Goal: Task Accomplishment & Management: Use online tool/utility

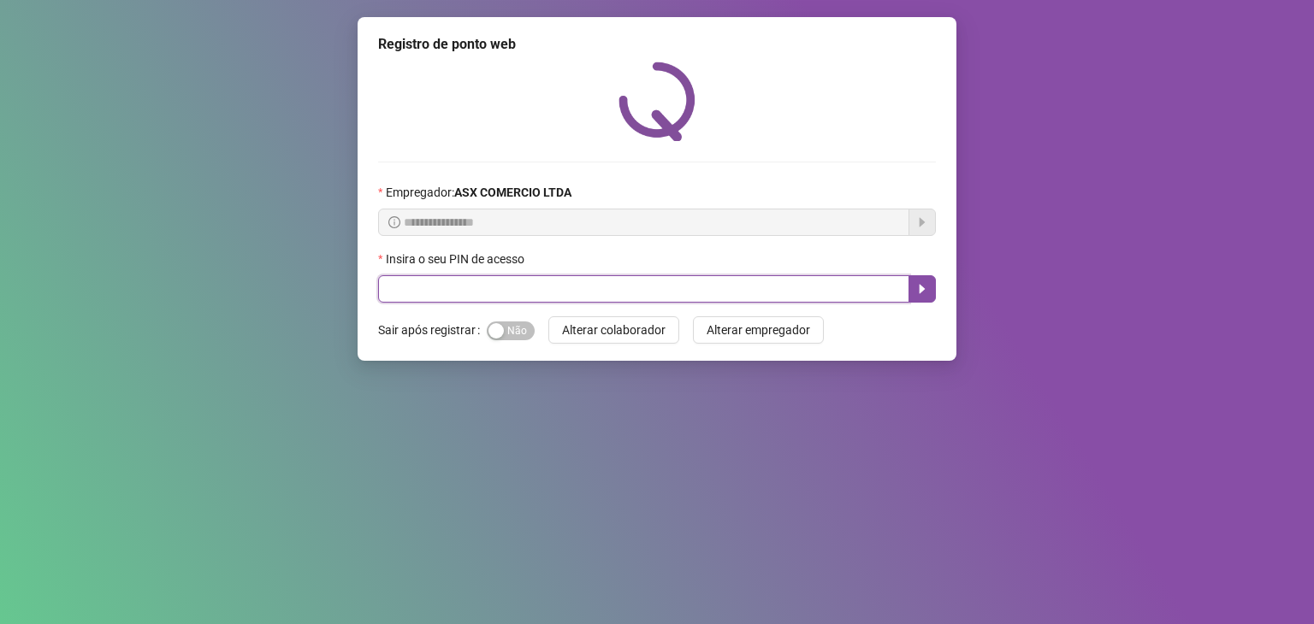
click at [525, 288] on input "text" at bounding box center [643, 288] width 531 height 27
type input "*****"
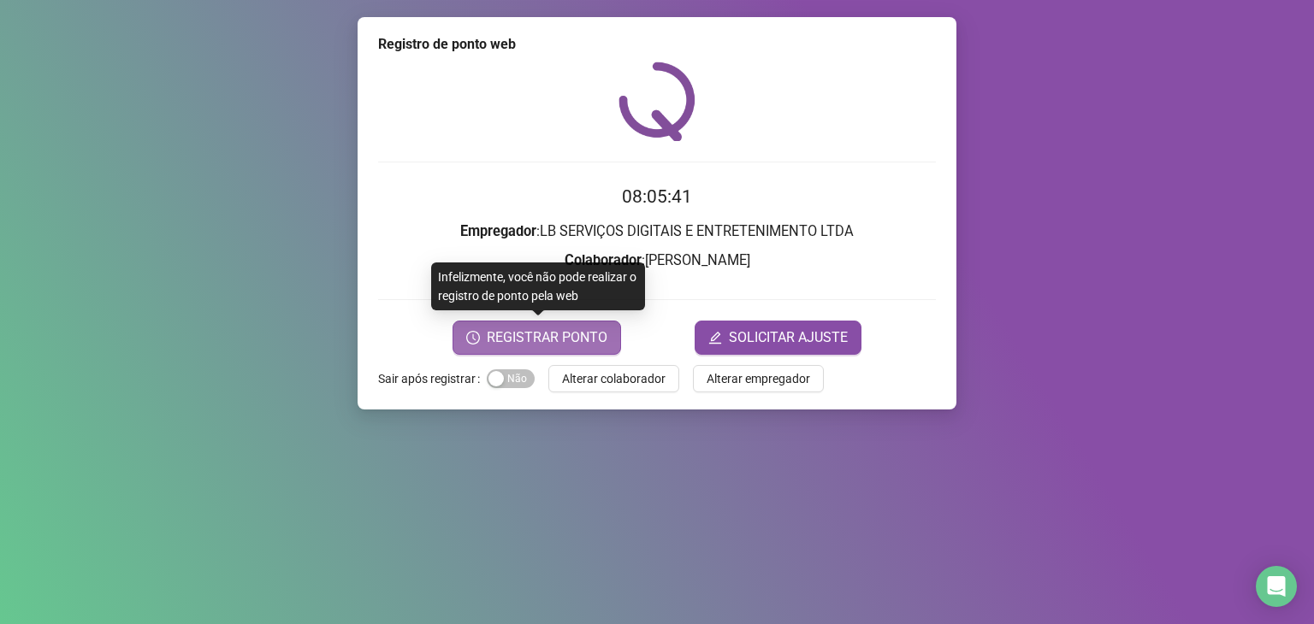
click at [519, 342] on span "REGISTRAR PONTO" at bounding box center [547, 338] width 121 height 21
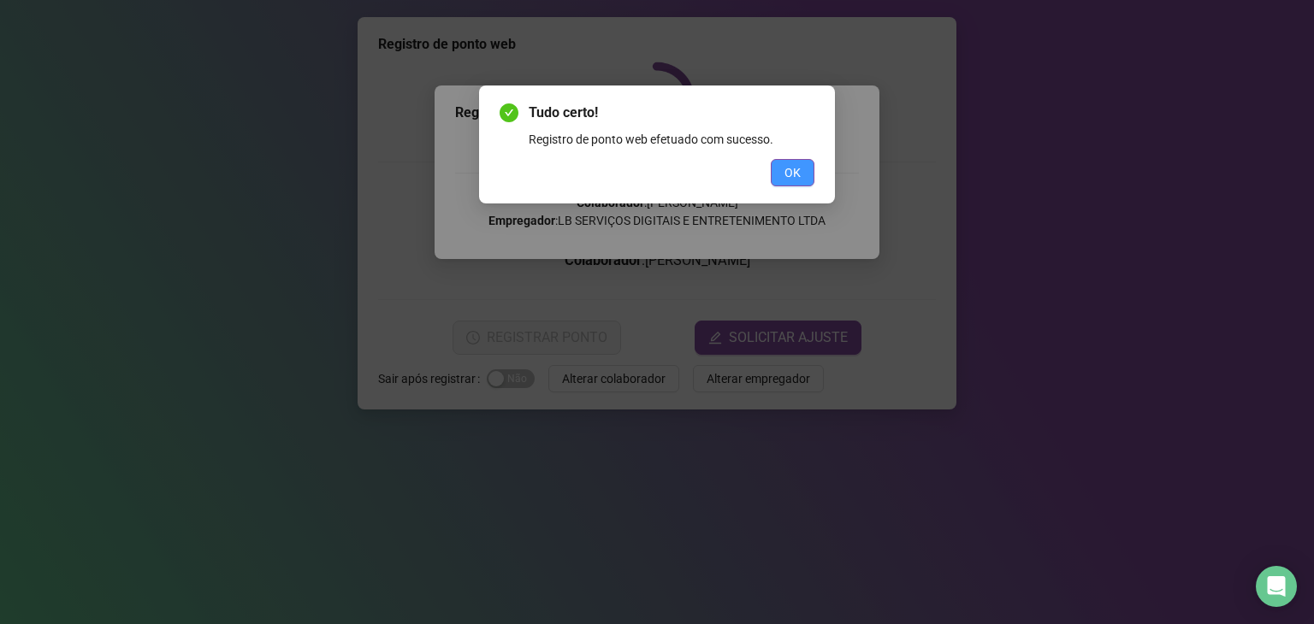
click at [804, 172] on button "OK" at bounding box center [793, 172] width 44 height 27
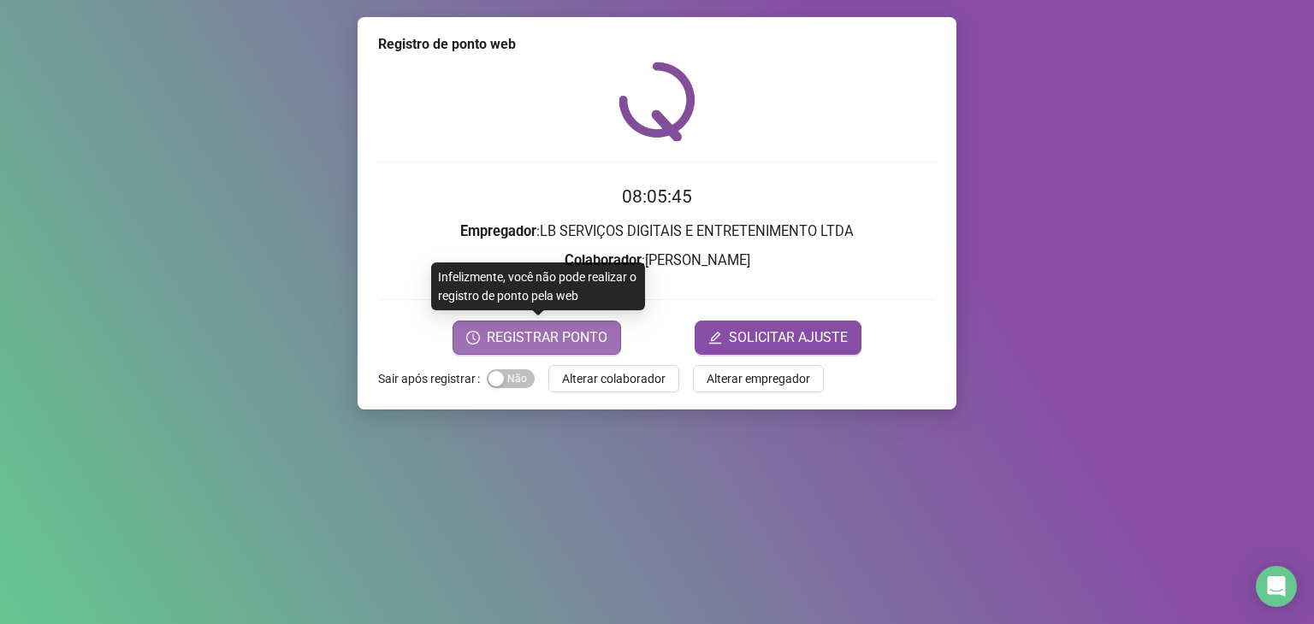
click at [573, 340] on span "REGISTRAR PONTO" at bounding box center [547, 338] width 121 height 21
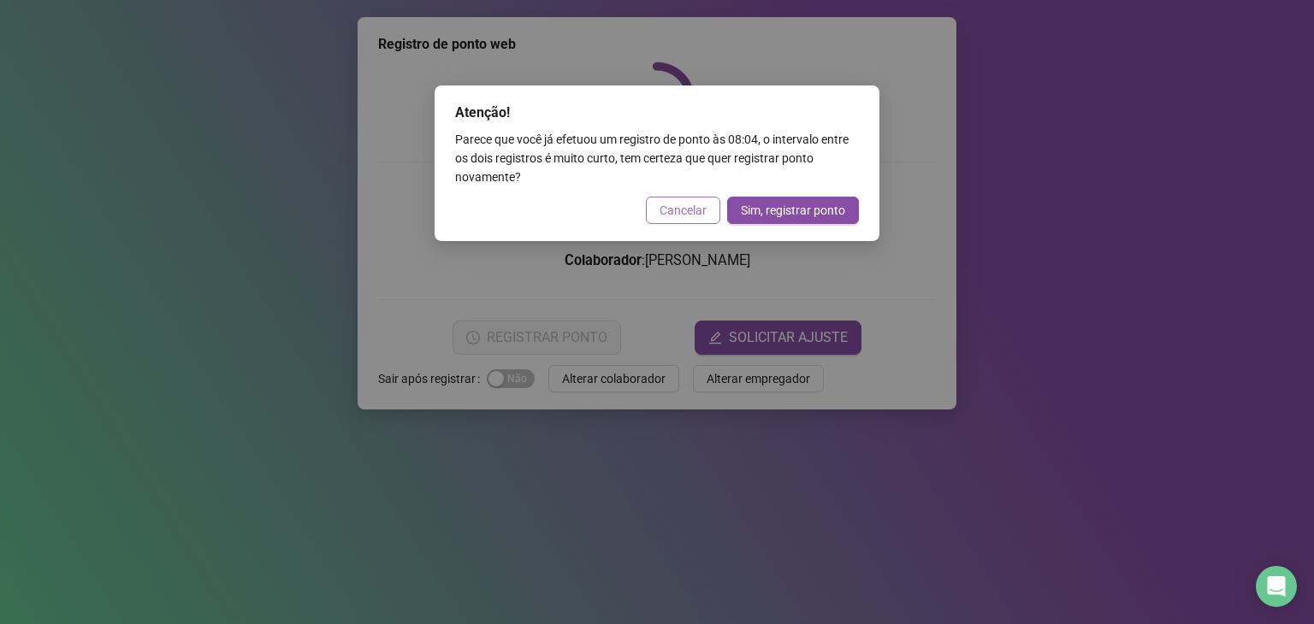
click at [682, 210] on span "Cancelar" at bounding box center [682, 210] width 47 height 19
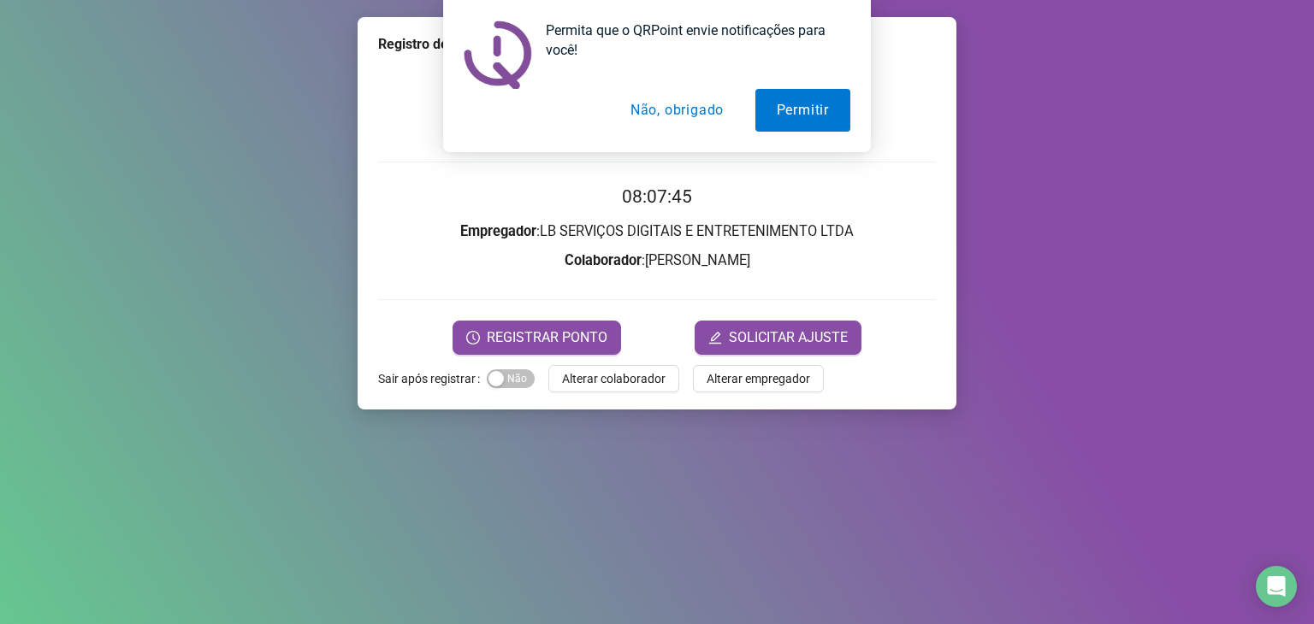
click at [689, 111] on button "Não, obrigado" at bounding box center [677, 110] width 136 height 43
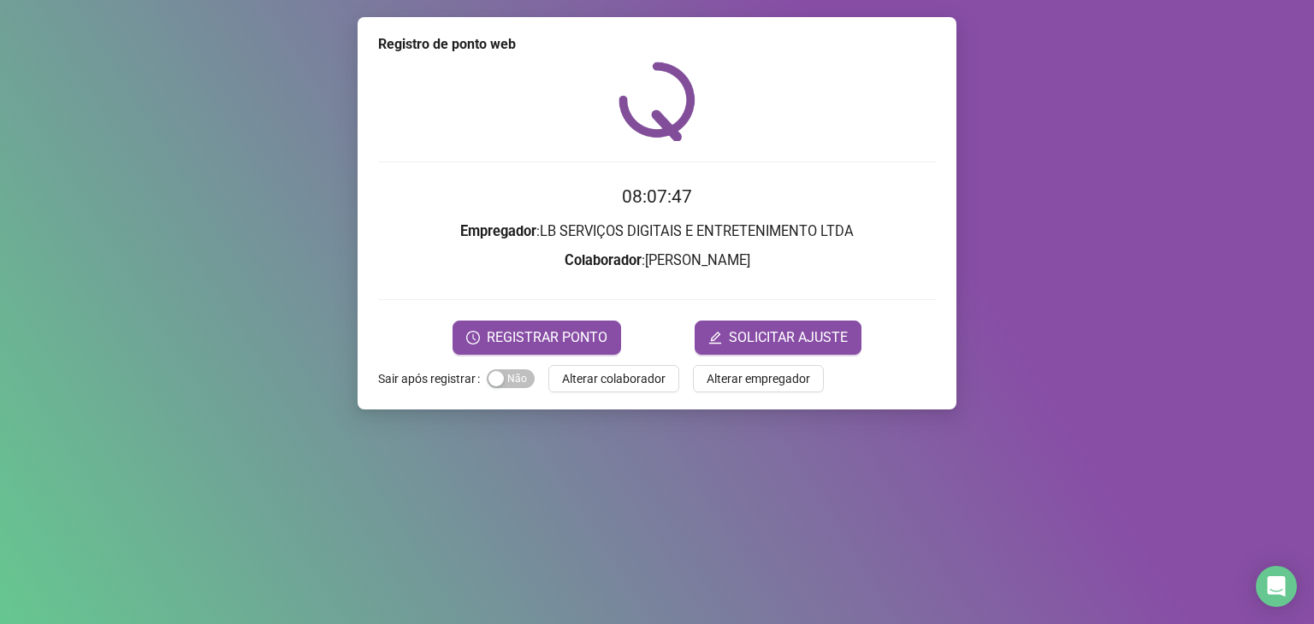
click at [624, 392] on div "Registro de ponto web 08:07:47 Empregador : LB SERVIÇOS DIGITAIS E ENTRETENIMEN…" at bounding box center [656, 213] width 599 height 393
click at [629, 384] on span "Alterar colaborador" at bounding box center [613, 378] width 103 height 19
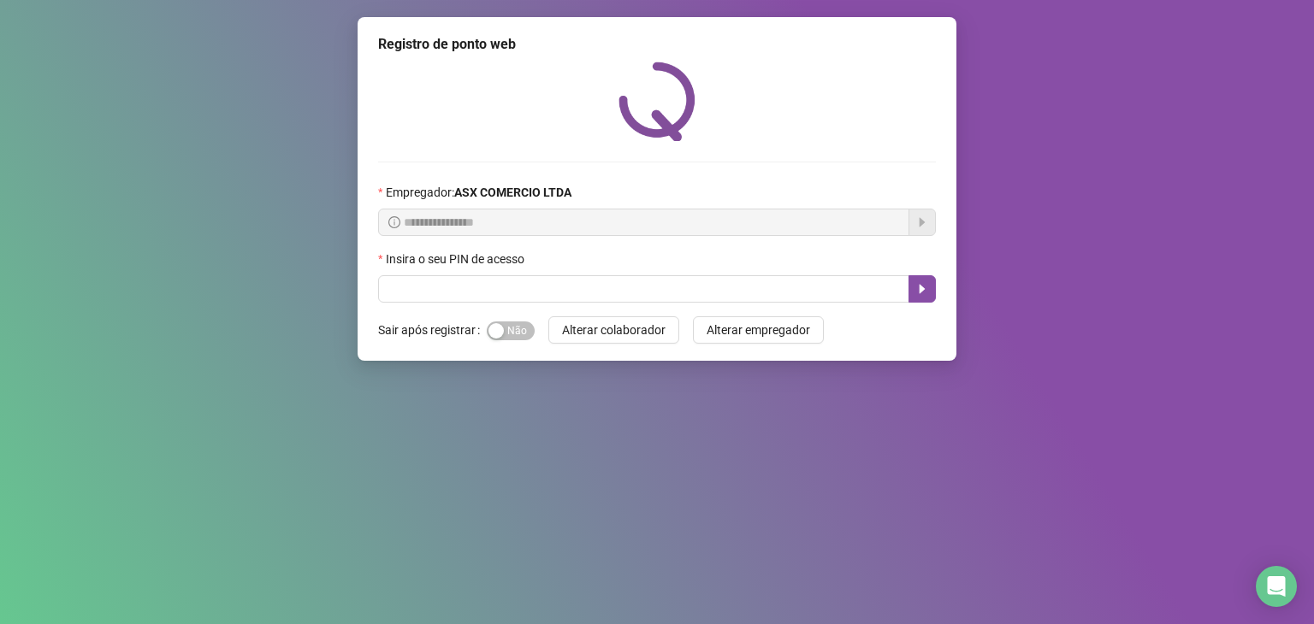
click at [516, 342] on div "Sim Não" at bounding box center [511, 329] width 48 height 27
click at [512, 328] on span "Sim Não" at bounding box center [511, 331] width 48 height 19
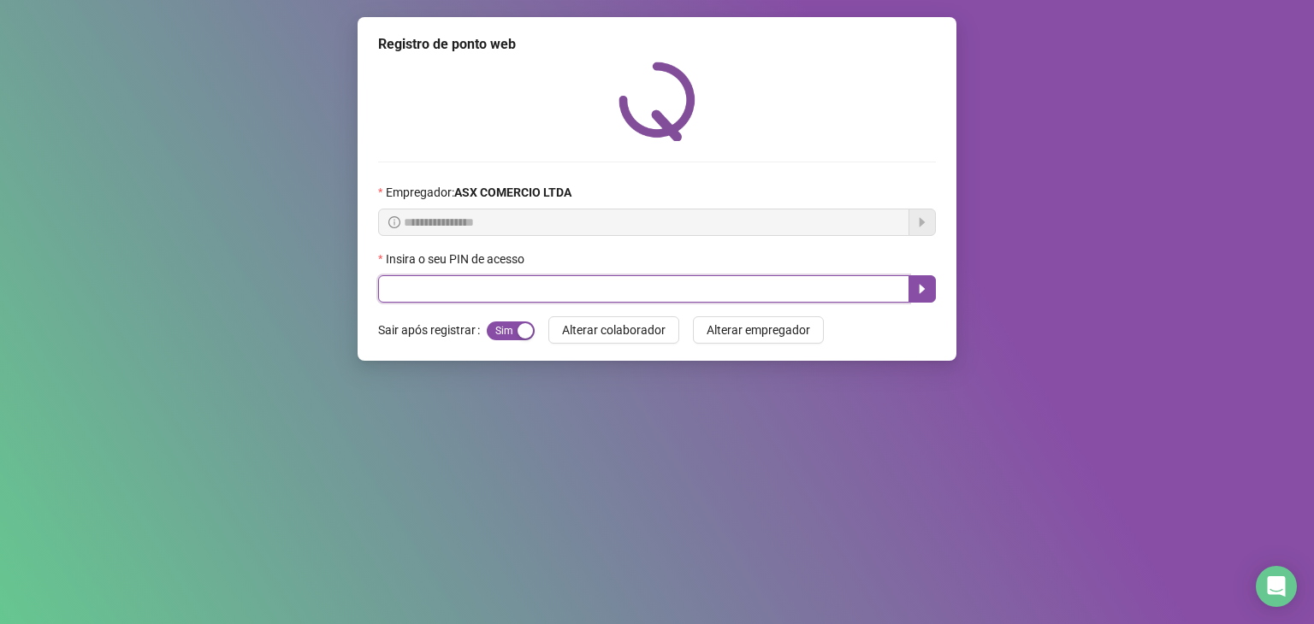
click at [513, 295] on input "text" at bounding box center [643, 288] width 531 height 27
type input "*****"
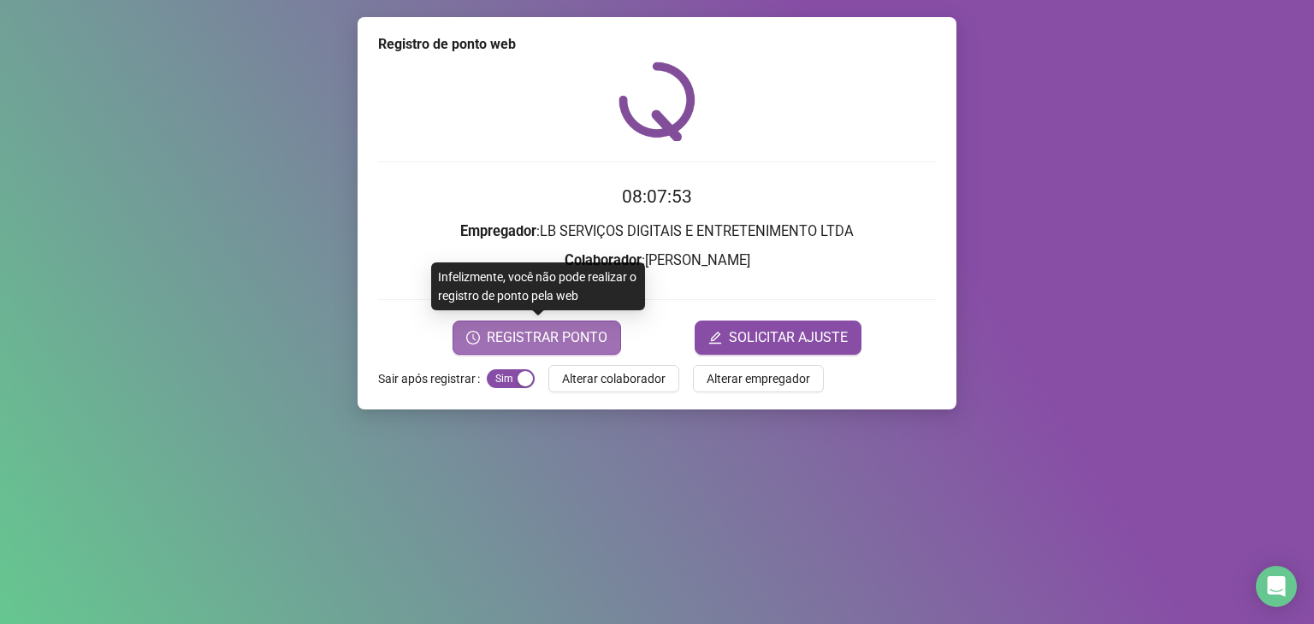
click at [489, 345] on span "REGISTRAR PONTO" at bounding box center [547, 338] width 121 height 21
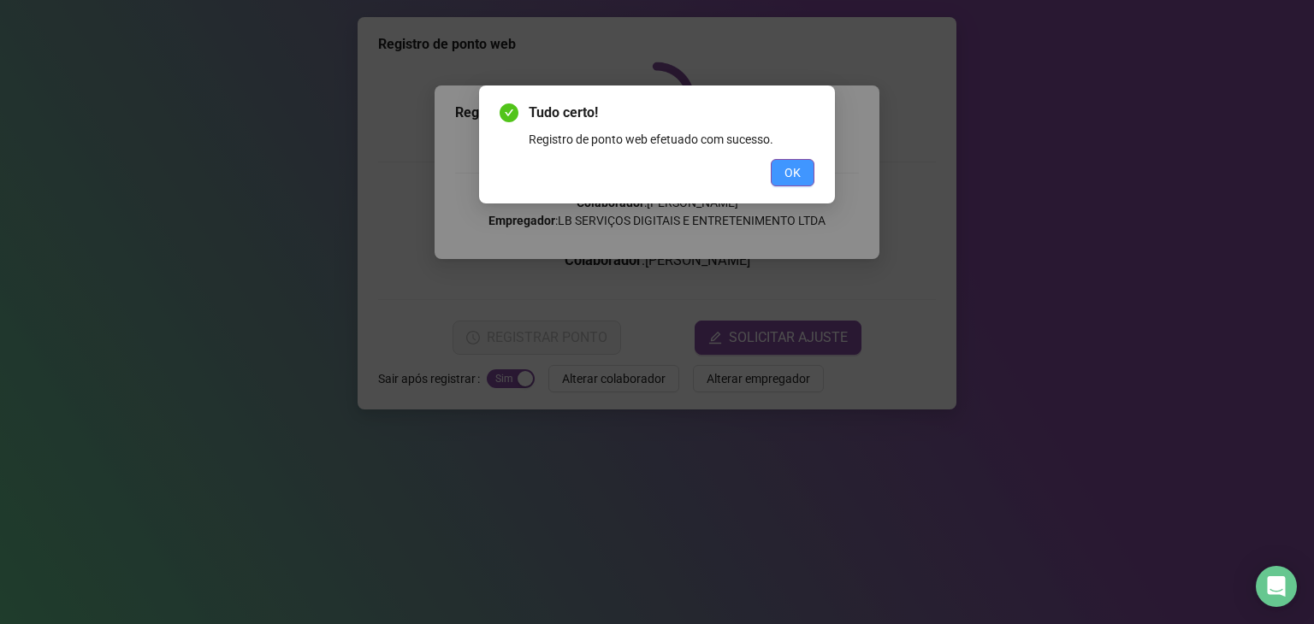
click at [788, 178] on span "OK" at bounding box center [792, 172] width 16 height 19
